Goal: Communication & Community: Answer question/provide support

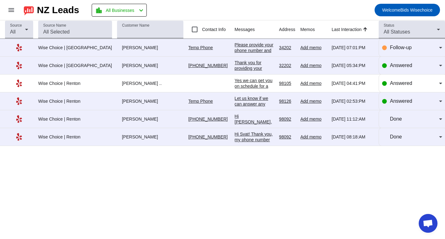
click at [58, 49] on div "Wise Choice | [GEOGRAPHIC_DATA]" at bounding box center [75, 48] width 74 height 6
click at [19, 50] on icon at bounding box center [19, 48] width 8 height 8
click at [53, 49] on div "Wise Choice | [GEOGRAPHIC_DATA]" at bounding box center [75, 48] width 74 height 6
click at [235, 48] on div "Please provide your phone number and we'll get things moving for you." at bounding box center [254, 53] width 39 height 23
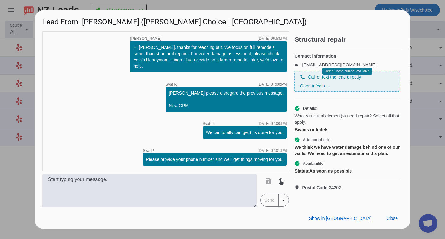
click at [96, 130] on div "timer close [PERSON_NAME] [DATE] 06:58:PM Hi [PERSON_NAME], thanks for reaching…" at bounding box center [165, 100] width 247 height 139
click at [20, 14] on div at bounding box center [222, 119] width 445 height 239
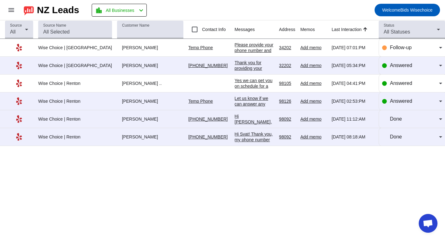
click at [235, 89] on div "Yes we can get you on schedule for a phone consultation [DATE], if that works f…" at bounding box center [254, 92] width 39 height 28
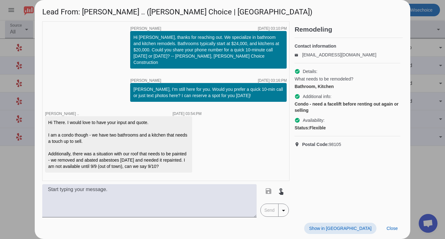
scroll to position [24, 0]
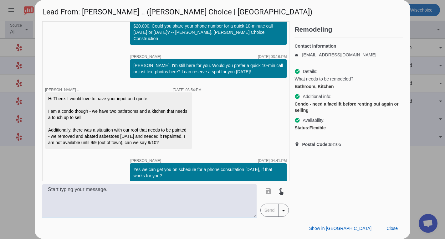
click at [58, 192] on textarea at bounding box center [149, 200] width 214 height 33
type textarea "/"
type textarea "Can you provide your contact information, so we can get you on schedule/"
click at [272, 211] on span "Send" at bounding box center [269, 210] width 18 height 13
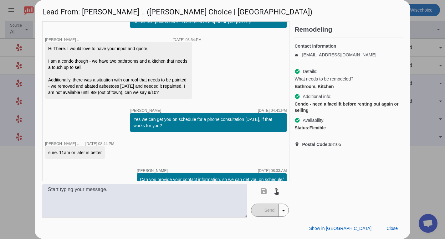
scroll to position [78, 0]
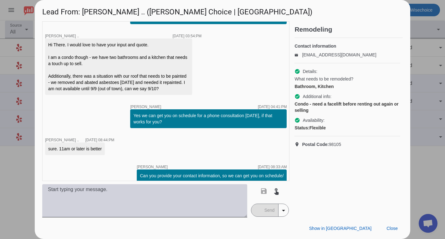
click at [64, 189] on textarea at bounding box center [144, 200] width 205 height 33
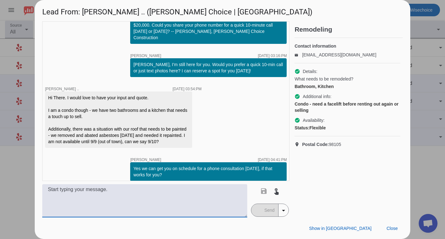
scroll to position [26, 0]
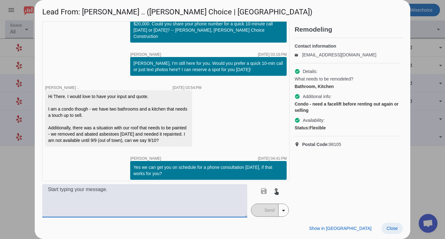
click at [393, 229] on span "Close" at bounding box center [391, 227] width 11 height 5
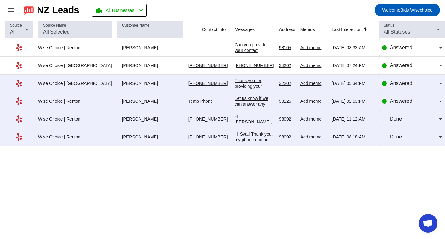
click at [235, 88] on div "Thank you for providing your information! We'll get back to you as soon as poss…" at bounding box center [254, 95] width 39 height 34
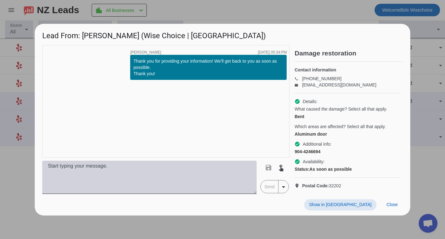
click at [66, 169] on textarea at bounding box center [149, 176] width 214 height 33
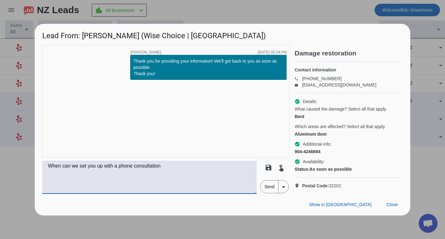
click at [167, 175] on textarea "When can we set you up with a phone consultation" at bounding box center [149, 176] width 214 height 33
type textarea "When can we set you up with a phone consultation?"
click at [272, 193] on span "Send" at bounding box center [269, 186] width 18 height 13
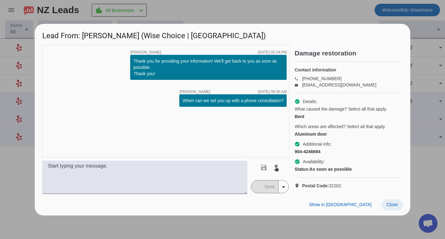
click at [396, 210] on span at bounding box center [391, 204] width 21 height 11
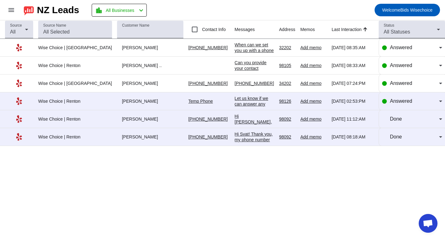
click at [117, 86] on div "[PERSON_NAME]" at bounding box center [150, 83] width 66 height 6
click at [235, 88] on td "[PHONE_NUMBER] [DATE] 07:24:PM" at bounding box center [257, 83] width 44 height 18
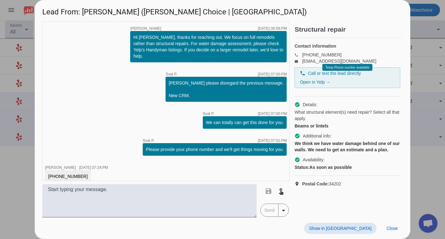
scroll to position [1, 0]
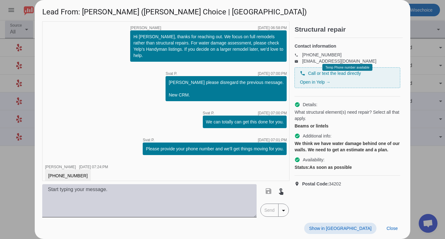
click at [70, 188] on textarea at bounding box center [149, 200] width 214 height 33
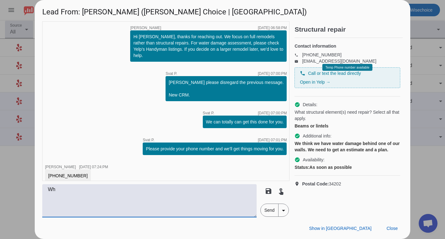
type textarea "W"
type textarea "What day and time are you available next week?"
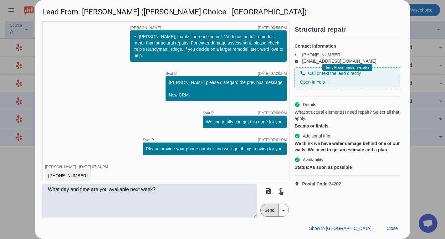
click at [268, 210] on span "Send" at bounding box center [269, 210] width 18 height 13
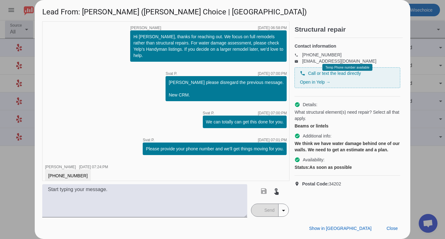
scroll to position [28, 0]
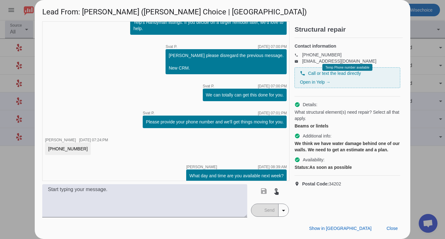
click at [51, 34] on div "timer close [PERSON_NAME] [DATE] 06:58:PM Hi [PERSON_NAME], thanks for reaching…" at bounding box center [165, 100] width 247 height 159
click at [39, 6] on h1 "Lead From: [PERSON_NAME] ([PERSON_NAME] Choice | [GEOGRAPHIC_DATA])" at bounding box center [222, 10] width 375 height 21
click at [393, 229] on span "Close" at bounding box center [391, 227] width 11 height 5
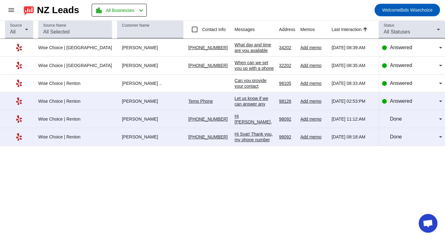
click at [238, 68] on div "When can we set you up with a phone consultation?" at bounding box center [254, 68] width 39 height 17
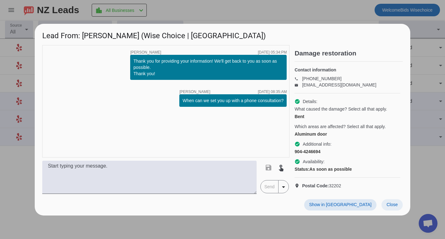
click at [395, 207] on span "Close" at bounding box center [391, 204] width 11 height 5
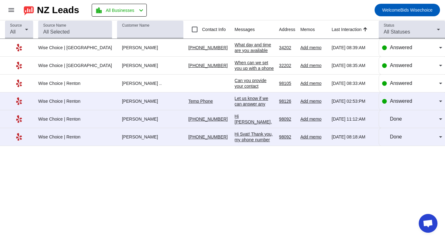
click at [246, 50] on div "What day and time are you available next week?" at bounding box center [254, 50] width 39 height 17
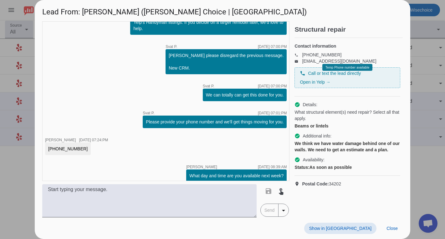
click at [377, 3] on h1 "Lead From: [PERSON_NAME] ([PERSON_NAME] Choice | [GEOGRAPHIC_DATA])" at bounding box center [222, 10] width 375 height 21
click at [392, 229] on span "Close" at bounding box center [391, 227] width 11 height 5
